Goal: Check status: Check status

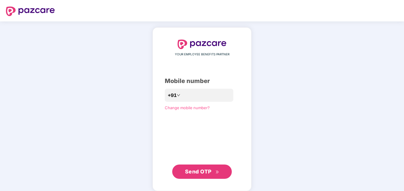
click at [207, 174] on span "Send OTP" at bounding box center [198, 171] width 26 height 6
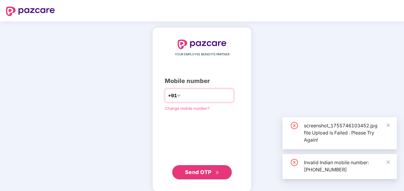
click at [182, 91] on input "**********" at bounding box center [206, 96] width 49 height 10
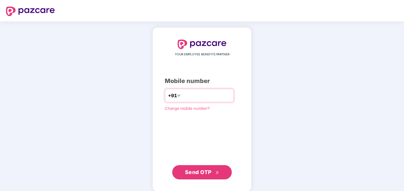
type input "**********"
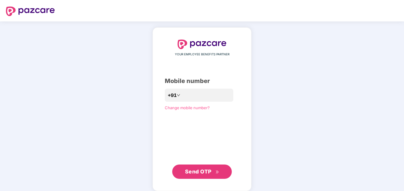
click at [193, 170] on span "Send OTP" at bounding box center [198, 171] width 26 height 6
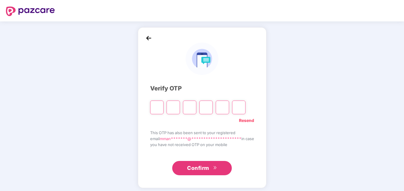
paste input "*"
type input "*"
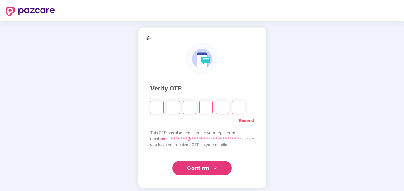
type input "*"
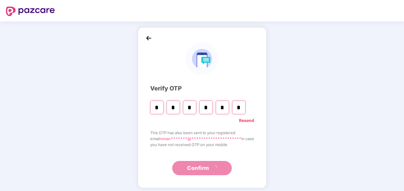
click at [209, 177] on div "**********" at bounding box center [202, 107] width 128 height 161
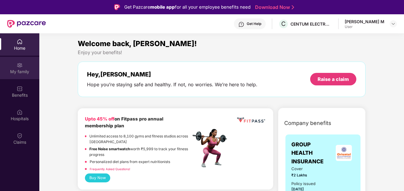
click at [26, 69] on div "My family" at bounding box center [19, 72] width 39 height 6
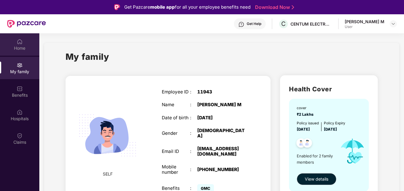
click at [18, 49] on div "Home" at bounding box center [19, 48] width 39 height 6
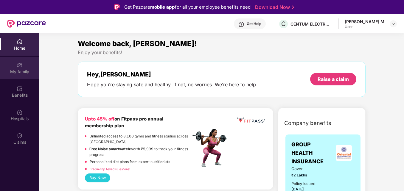
click at [28, 70] on div "My family" at bounding box center [19, 72] width 39 height 6
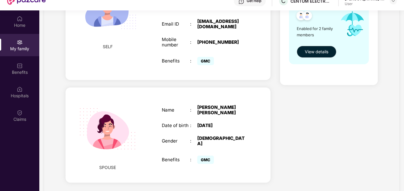
scroll to position [33, 0]
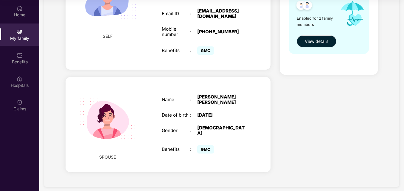
click at [352, 133] on div "Health Cover cover ₹2 Lakhs Policy issued [DATE] Policy Expiry [DATE] Enabled f…" at bounding box center [328, 56] width 107 height 247
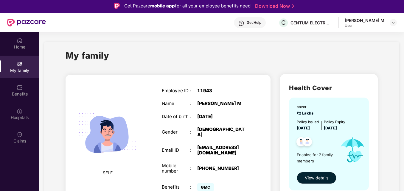
scroll to position [0, 0]
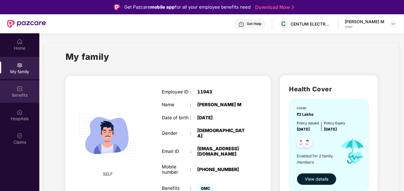
click at [17, 98] on div "Benefits" at bounding box center [19, 95] width 39 height 6
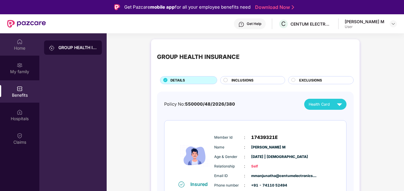
click at [22, 48] on div "Home" at bounding box center [19, 48] width 39 height 6
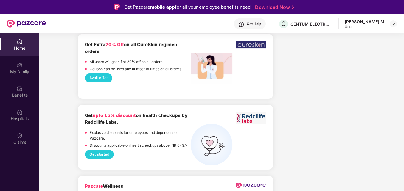
scroll to position [1332, 0]
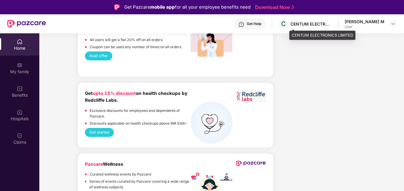
click at [319, 24] on div "CENTUM ELECTRONICS LIMITED" at bounding box center [311, 24] width 42 height 6
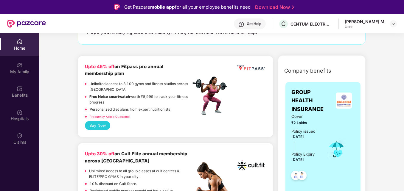
scroll to position [0, 0]
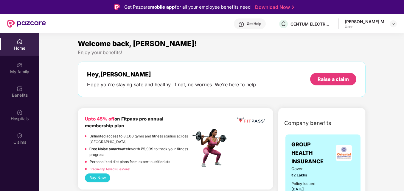
click at [7, 22] on img at bounding box center [26, 24] width 39 height 8
click at [393, 23] on img at bounding box center [393, 23] width 5 height 5
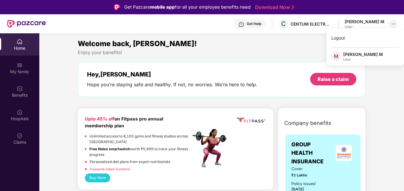
click at [393, 23] on img at bounding box center [393, 23] width 5 height 5
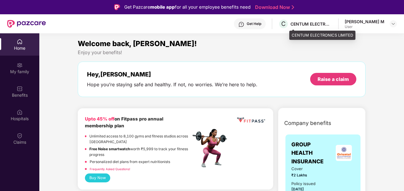
click at [327, 23] on div "CENTUM ELECTRONICS LIMITED" at bounding box center [311, 24] width 42 height 6
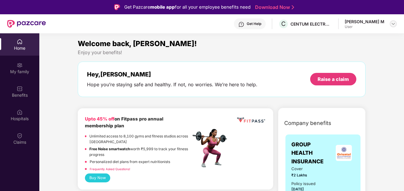
click at [393, 25] on img at bounding box center [393, 23] width 5 height 5
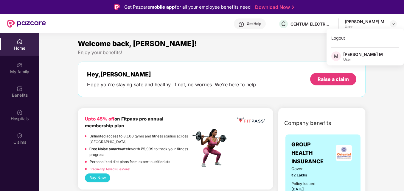
click at [236, 53] on div "Enjoy your benefits!" at bounding box center [222, 52] width 288 height 6
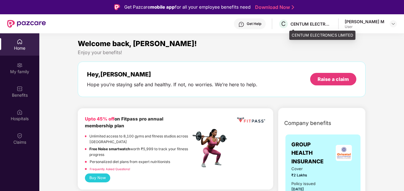
click at [302, 24] on div "CENTUM ELECTRONICS LIMITED" at bounding box center [311, 24] width 42 height 6
click at [321, 21] on div "CENTUM ELECTRONICS LIMITED" at bounding box center [311, 24] width 42 height 6
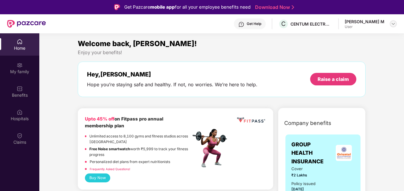
click at [394, 23] on img at bounding box center [393, 23] width 5 height 5
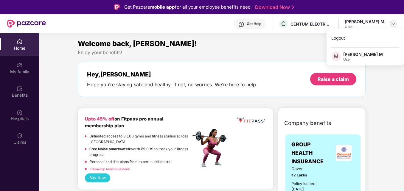
click at [394, 23] on img at bounding box center [393, 23] width 5 height 5
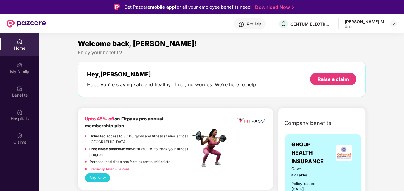
click at [265, 27] on div "Get Help" at bounding box center [250, 23] width 32 height 11
